Goal: Communication & Community: Answer question/provide support

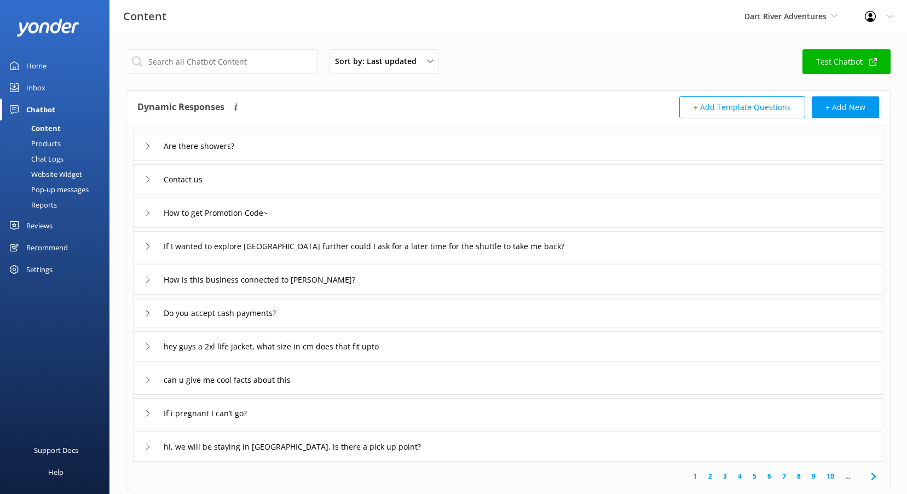
click at [43, 223] on div "Reviews" at bounding box center [39, 226] width 26 height 22
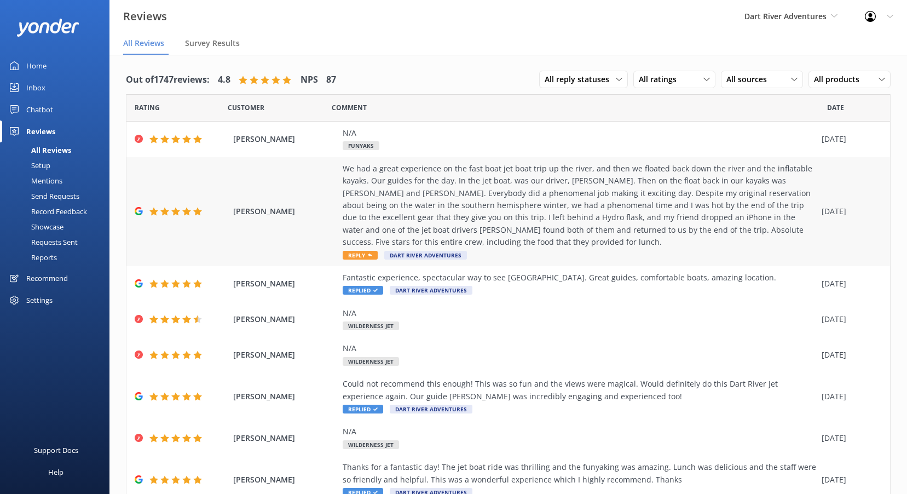
click at [360, 252] on span "Reply" at bounding box center [360, 255] width 35 height 9
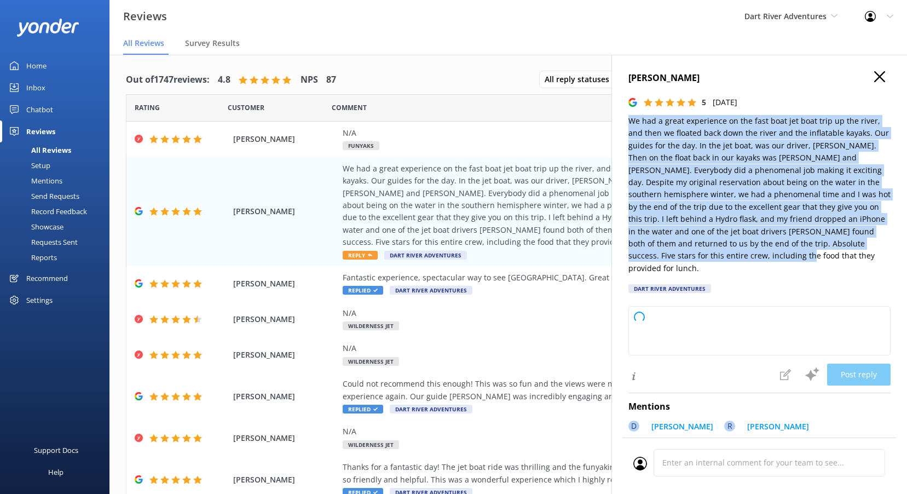
drag, startPoint x: 736, startPoint y: 258, endPoint x: 617, endPoint y: 125, distance: 178.6
click at [617, 125] on div "Aaron Cook 5 Mon, 25th Aug 2025 We had a great experience on the fast boat jet …" at bounding box center [759, 302] width 296 height 494
copy p "We had a great experience on the fast boat jet boat trip up the river, and then…"
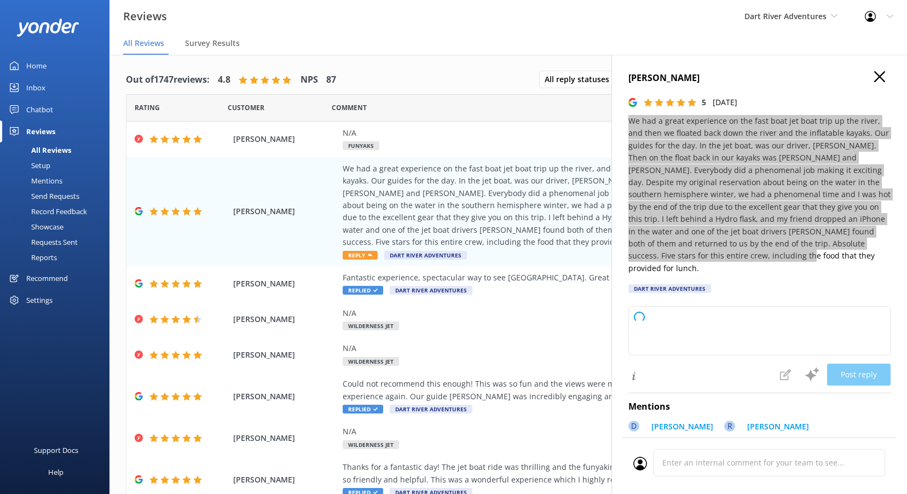
type textarea "Thank you so much for your wonderful review! We’re thrilled to hear you had suc…"
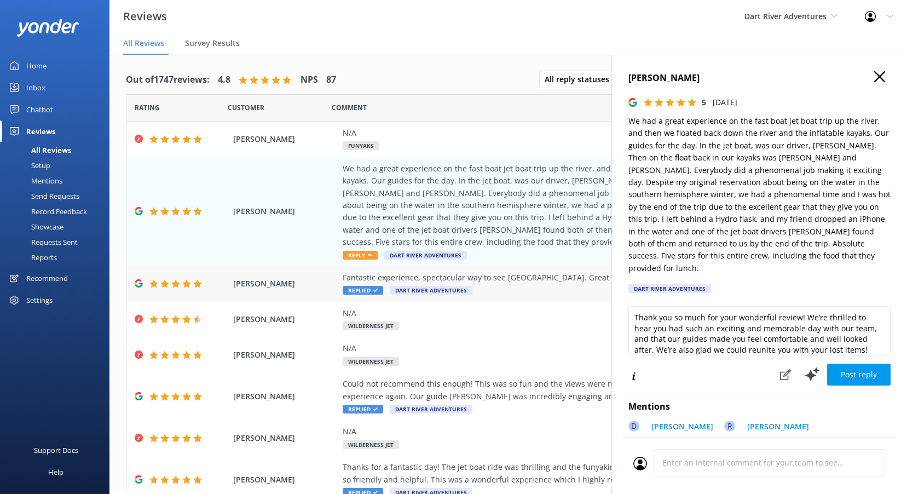
click at [369, 285] on div "Fantastic experience, spectacular way to see New Zealand. Great guides, comfort…" at bounding box center [579, 283] width 473 height 25
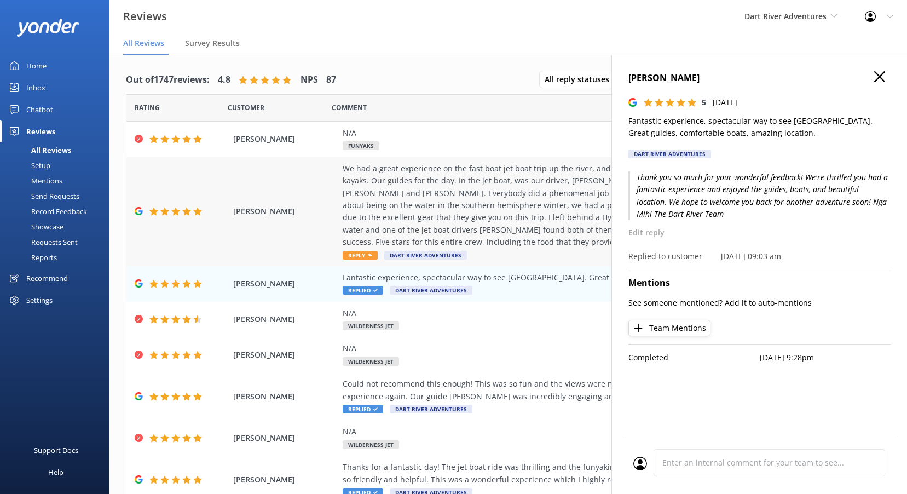
click at [368, 256] on icon at bounding box center [370, 255] width 4 height 4
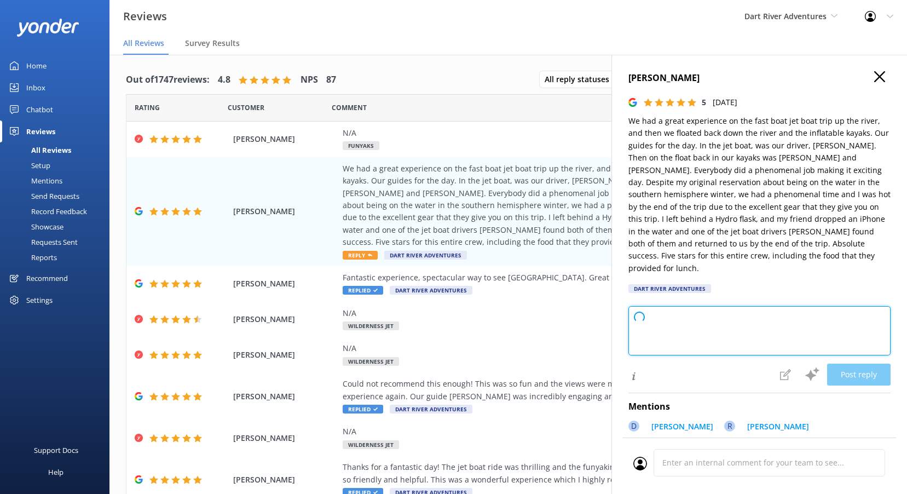
click at [642, 323] on textarea at bounding box center [759, 330] width 262 height 49
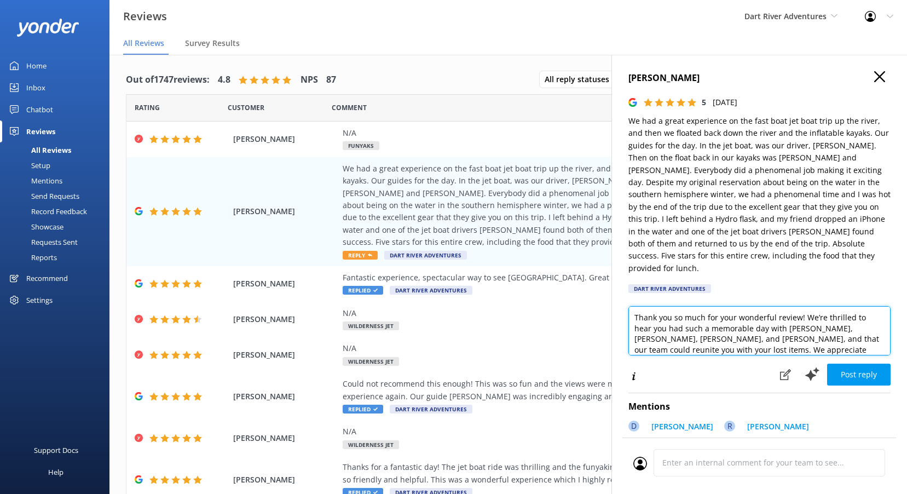
scroll to position [11, 0]
type textarea "Thank you so much for your wonderful review! We’re thrilled to hear you had suc…"
drag, startPoint x: 762, startPoint y: 340, endPoint x: 610, endPoint y: 257, distance: 172.9
click at [610, 257] on div "Out of 1747 reviews: 4.8 NPS 87 All reply statuses All reply statuses Needs a r…" at bounding box center [507, 285] width 797 height 461
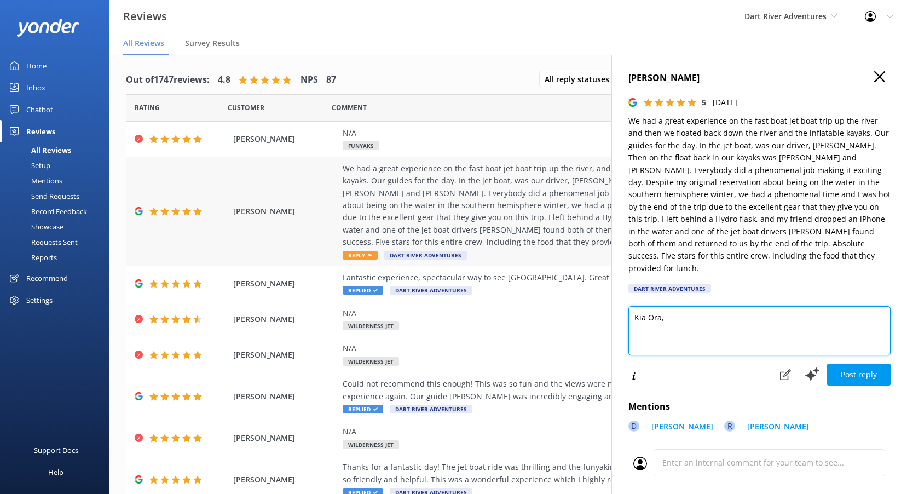
paste textarea "Thank you so much for your wonderful review! We're thrilled to hear you had suc…"
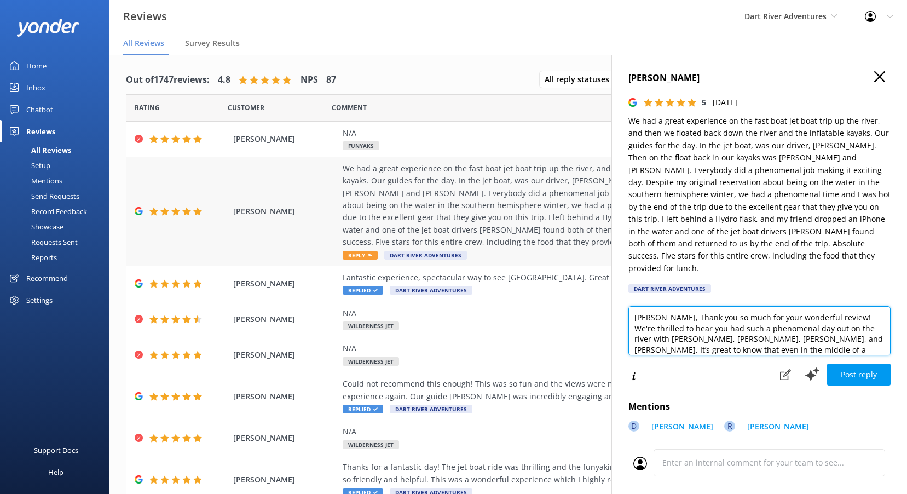
scroll to position [129, 0]
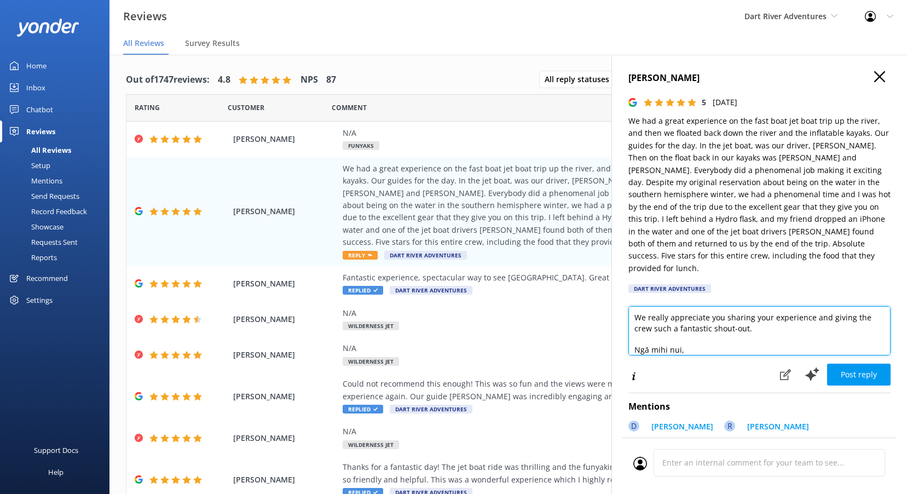
click at [634, 338] on textarea "Kia Ora, Thank you so much for your wonderful review! We're thrilled to hear yo…" at bounding box center [759, 330] width 262 height 49
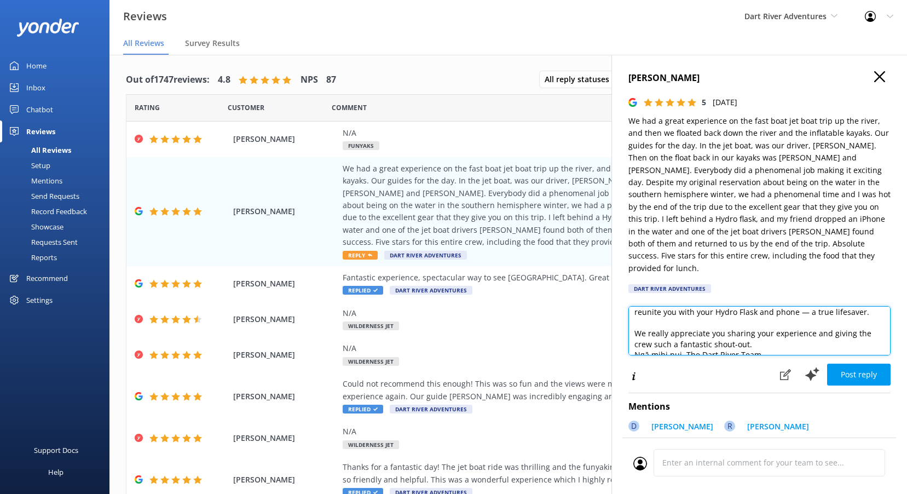
click at [775, 325] on textarea "Kia Ora, Thank you so much for your wonderful review! We're thrilled to hear yo…" at bounding box center [759, 330] width 262 height 49
click at [634, 311] on textarea "Kia Ora, Thank you so much for your wonderful review! We're thrilled to hear yo…" at bounding box center [759, 330] width 262 height 49
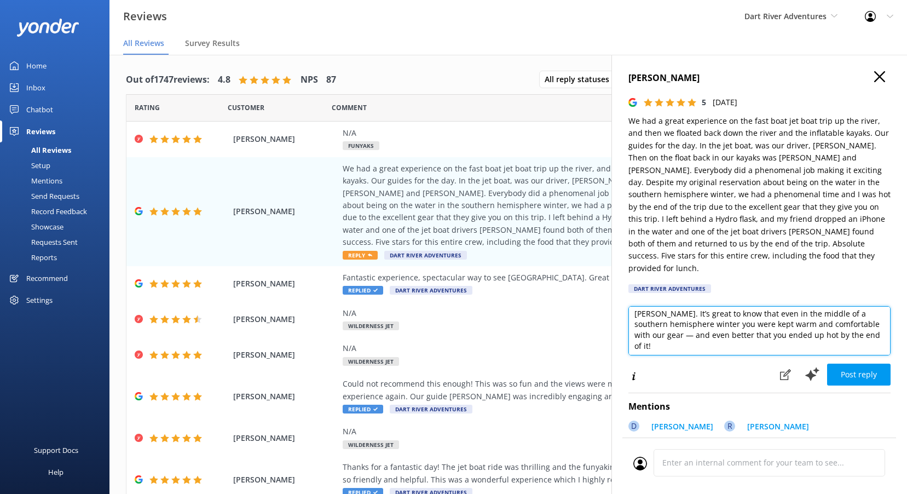
click at [634, 338] on textarea "Kia Ora, Thank you so much for your wonderful review! We're thrilled to hear yo…" at bounding box center [759, 330] width 262 height 49
click at [635, 338] on textarea "Kia Ora, Thank you so much for your wonderful review! We're thrilled to hear yo…" at bounding box center [759, 330] width 262 height 49
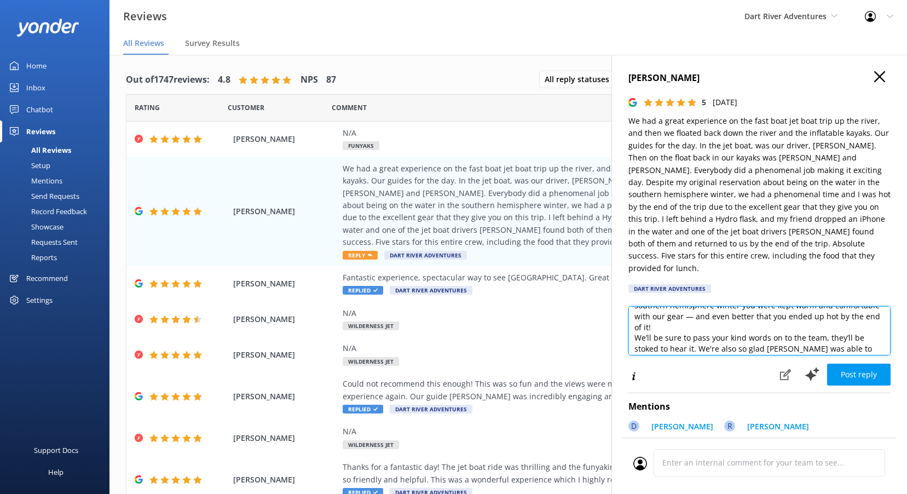
scroll to position [91, 0]
click at [764, 306] on textarea "Kia Ora, Thank you so much for your wonderful review! We're thrilled to hear yo…" at bounding box center [759, 330] width 262 height 49
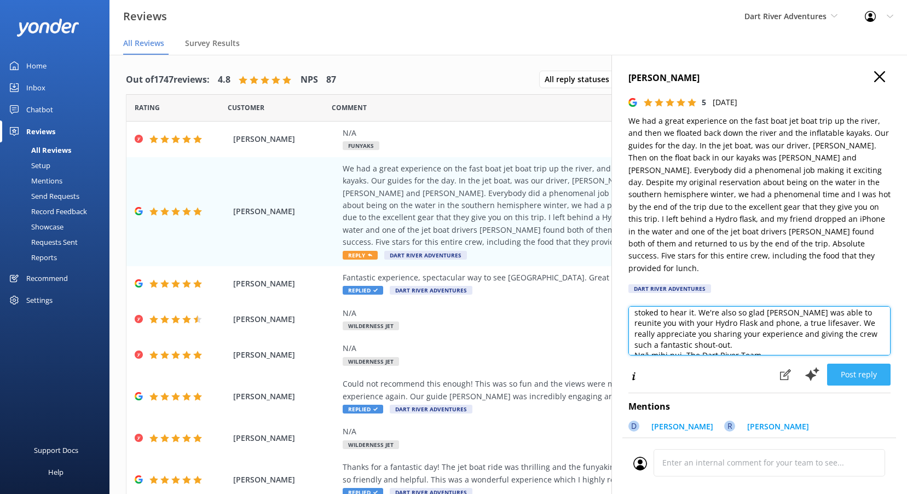
type textarea "Kia Ora, Thank you so much for your wonderful review! We're thrilled to hear yo…"
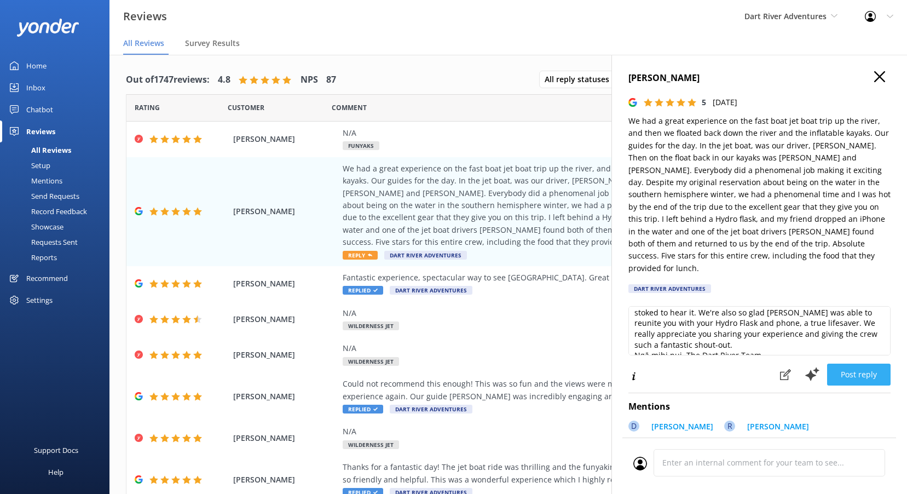
click at [836, 363] on button "Post reply" at bounding box center [858, 374] width 63 height 22
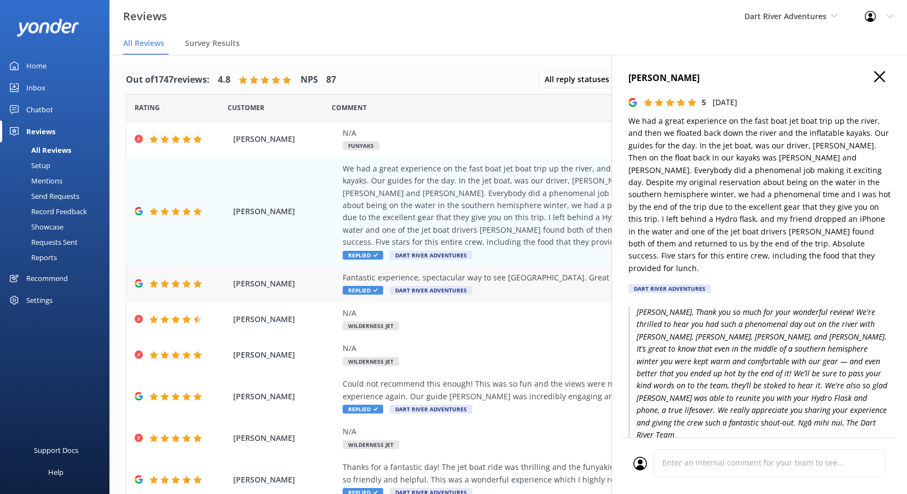
click at [413, 282] on div "Fantastic experience, spectacular way to see [GEOGRAPHIC_DATA]. Great guides, c…" at bounding box center [579, 277] width 473 height 12
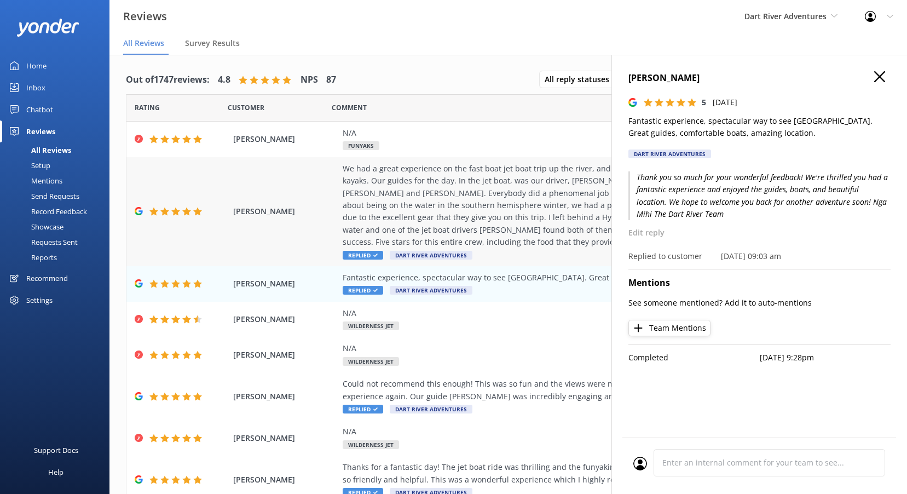
click at [414, 242] on div "We had a great experience on the fast boat jet boat trip up the river, and then…" at bounding box center [579, 206] width 473 height 86
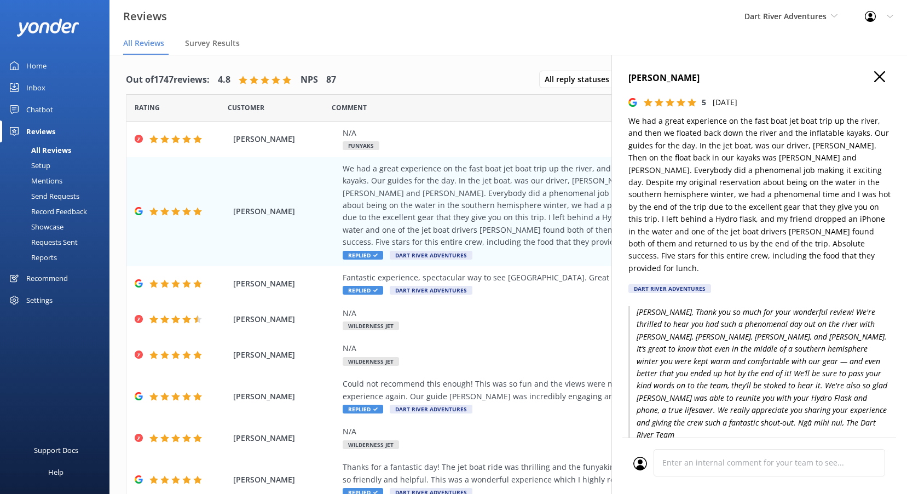
click at [657, 447] on p "Edit reply" at bounding box center [759, 453] width 262 height 12
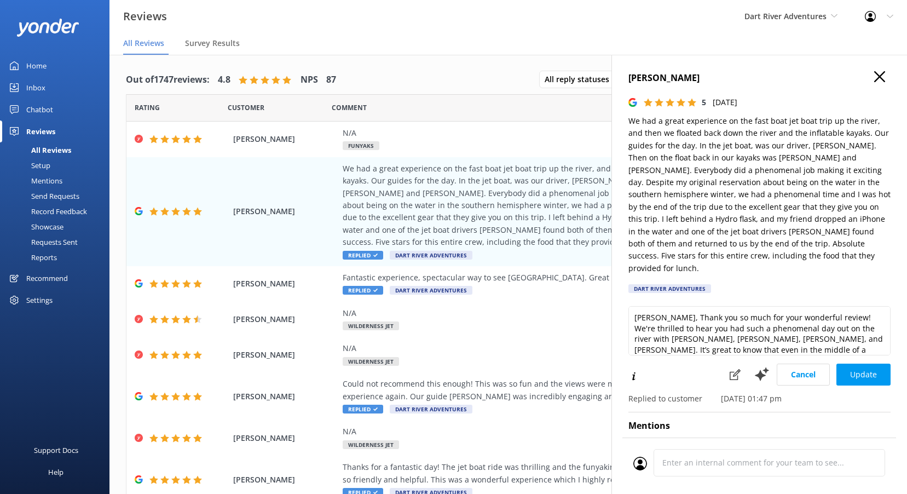
scroll to position [55, 0]
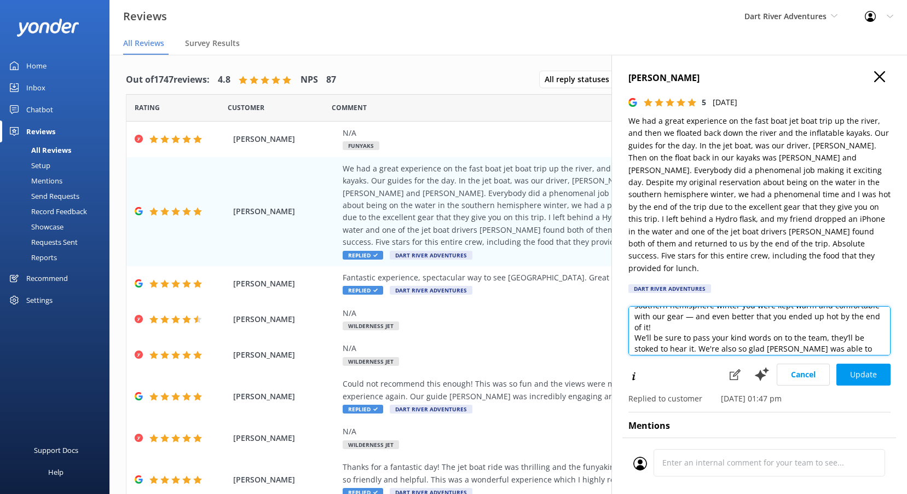
click at [755, 306] on textarea "Kia Ora, Thank you so much for your wonderful review! We're thrilled to hear yo…" at bounding box center [759, 330] width 262 height 49
click at [637, 306] on textarea "Kia Ora, Thank you so much for your wonderful review! We're thrilled to hear yo…" at bounding box center [759, 330] width 262 height 49
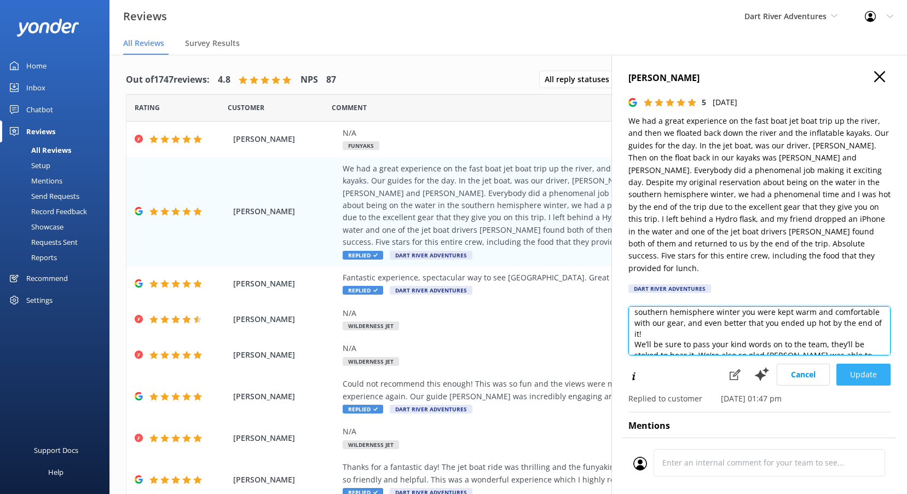
type textarea "Kia Ora, Thank you so much for your wonderful review! We're thrilled to hear yo…"
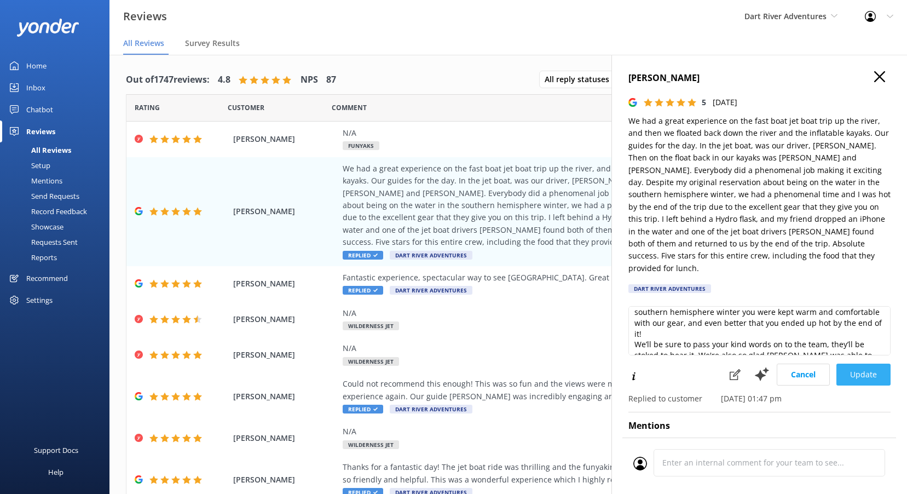
click at [869, 363] on button "Update" at bounding box center [863, 374] width 54 height 22
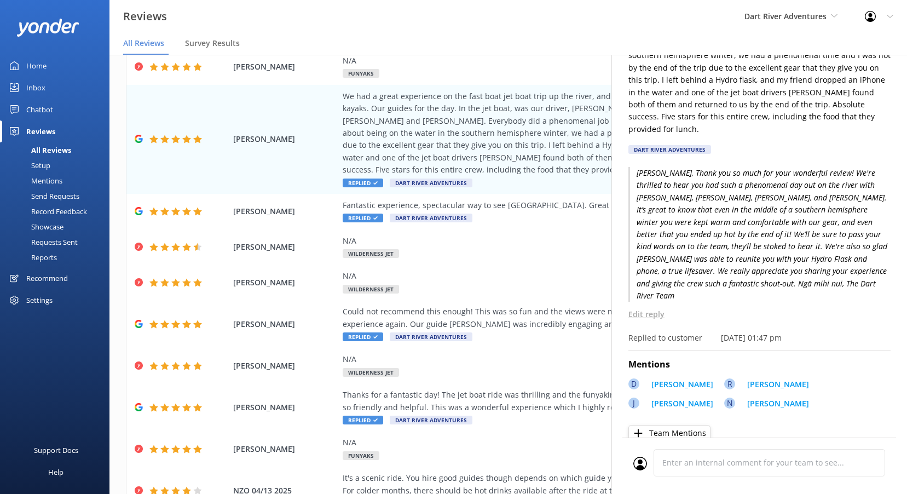
scroll to position [129, 0]
